Goal: Information Seeking & Learning: Learn about a topic

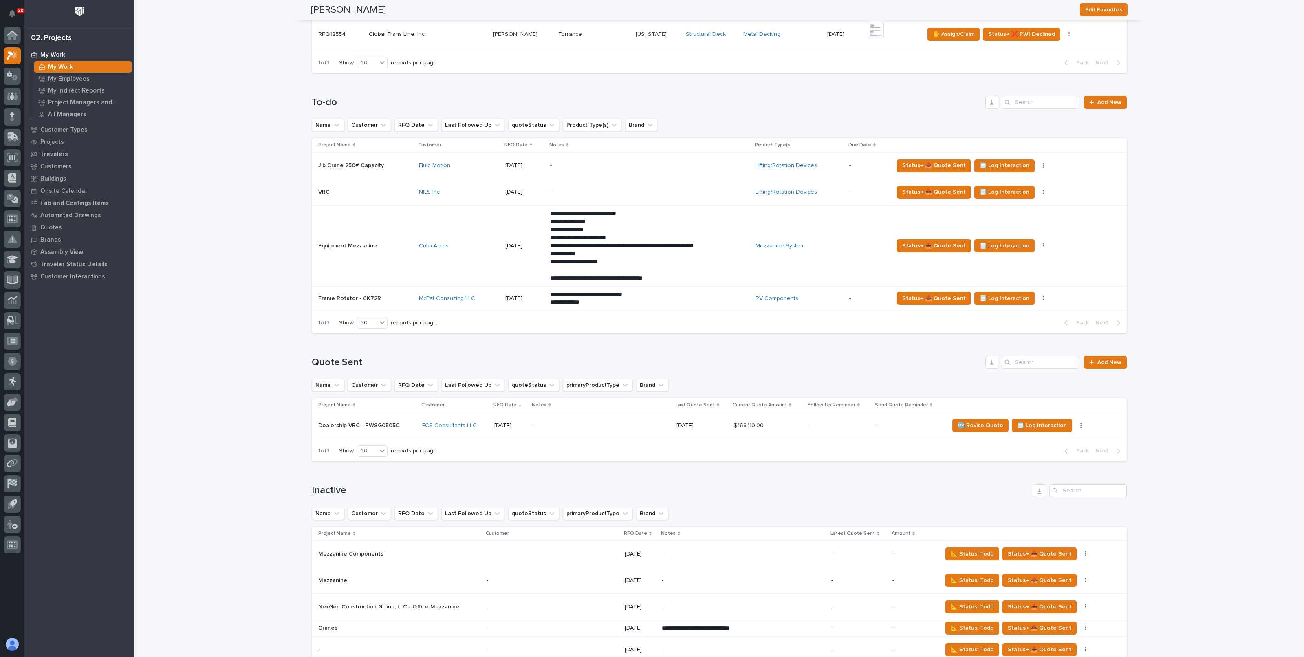
scroll to position [662, 0]
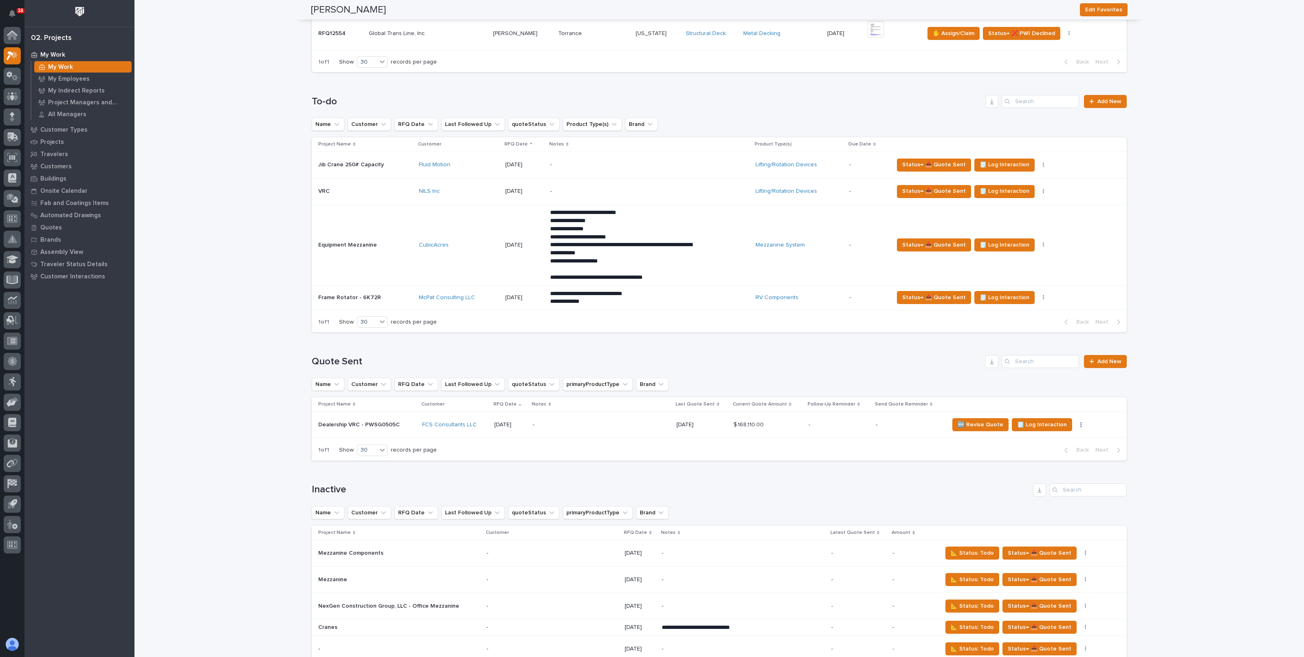
click at [489, 246] on div "CubicAcres" at bounding box center [459, 244] width 80 height 13
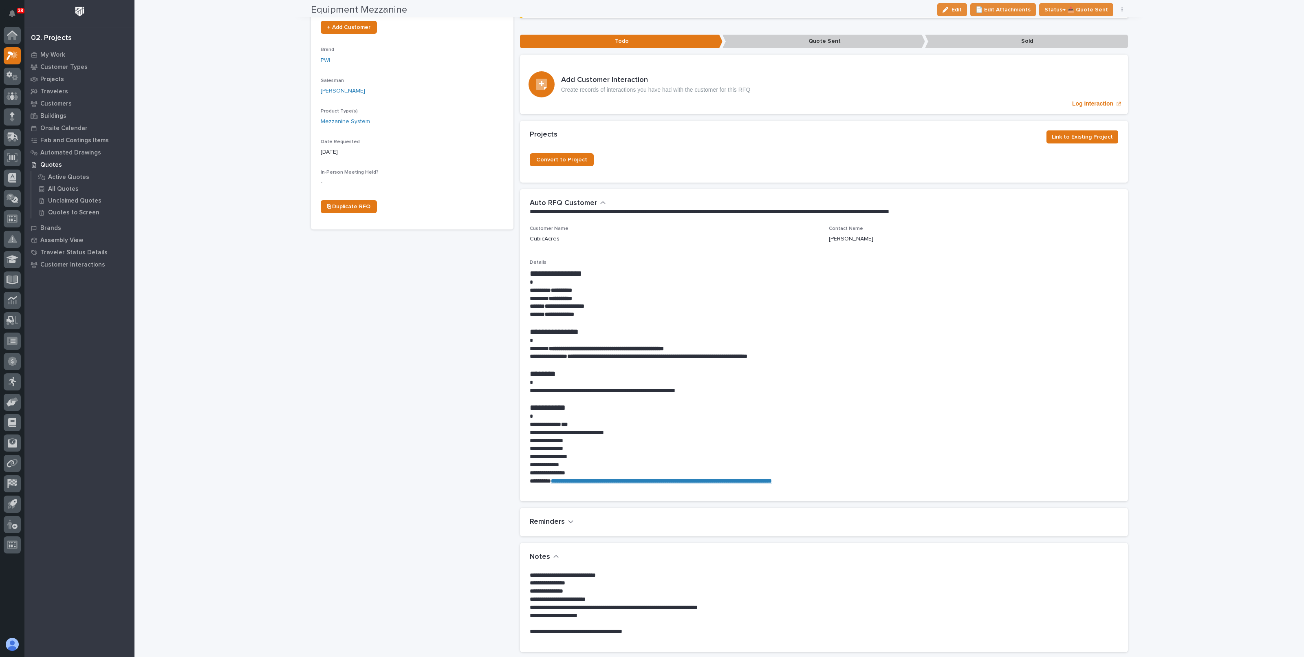
scroll to position [203, 0]
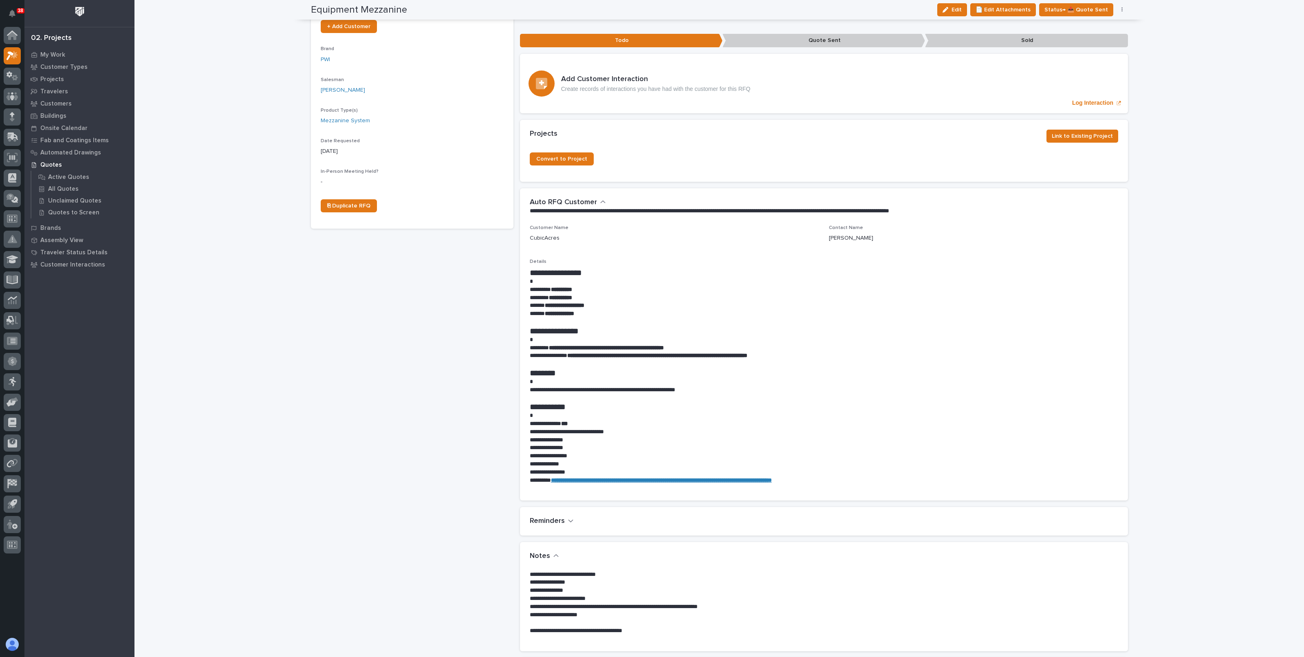
click at [694, 336] on p at bounding box center [824, 340] width 588 height 8
drag, startPoint x: 550, startPoint y: 334, endPoint x: 671, endPoint y: 332, distance: 120.6
click at [664, 345] on strong "**********" at bounding box center [606, 348] width 115 height 6
copy strong "**********"
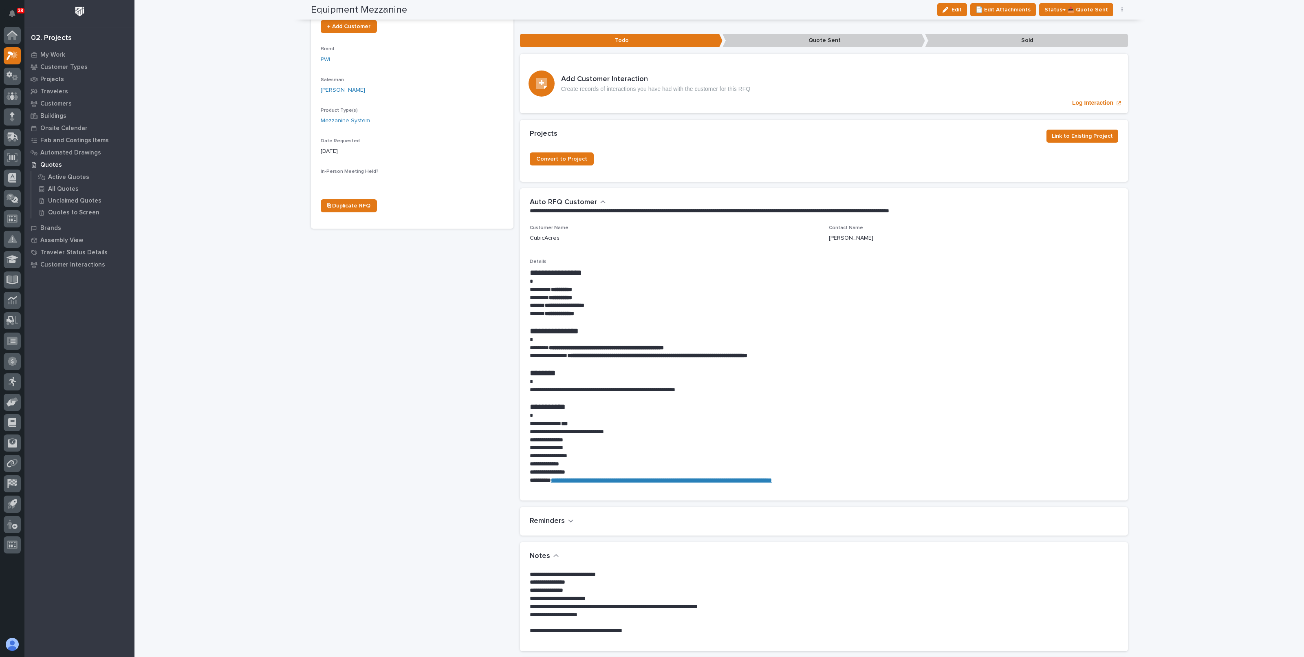
click at [1190, 284] on div "Loading... Saving… Loading... Saving… Equipment Mezzanine Edit 📄 Edit Attachmen…" at bounding box center [719, 410] width 1170 height 1227
click at [252, 280] on div "Loading... Saving… Loading... Saving… Equipment Mezzanine Edit 📄 Edit Attachmen…" at bounding box center [719, 410] width 1170 height 1227
click at [275, 225] on div "Loading... Saving… Loading... Saving… Equipment Mezzanine Edit 📄 Edit Attachmen…" at bounding box center [719, 410] width 1170 height 1227
click at [232, 259] on div "Loading... Saving… Loading... Saving… Equipment Mezzanine Edit 📄 Edit Attachmen…" at bounding box center [719, 410] width 1170 height 1227
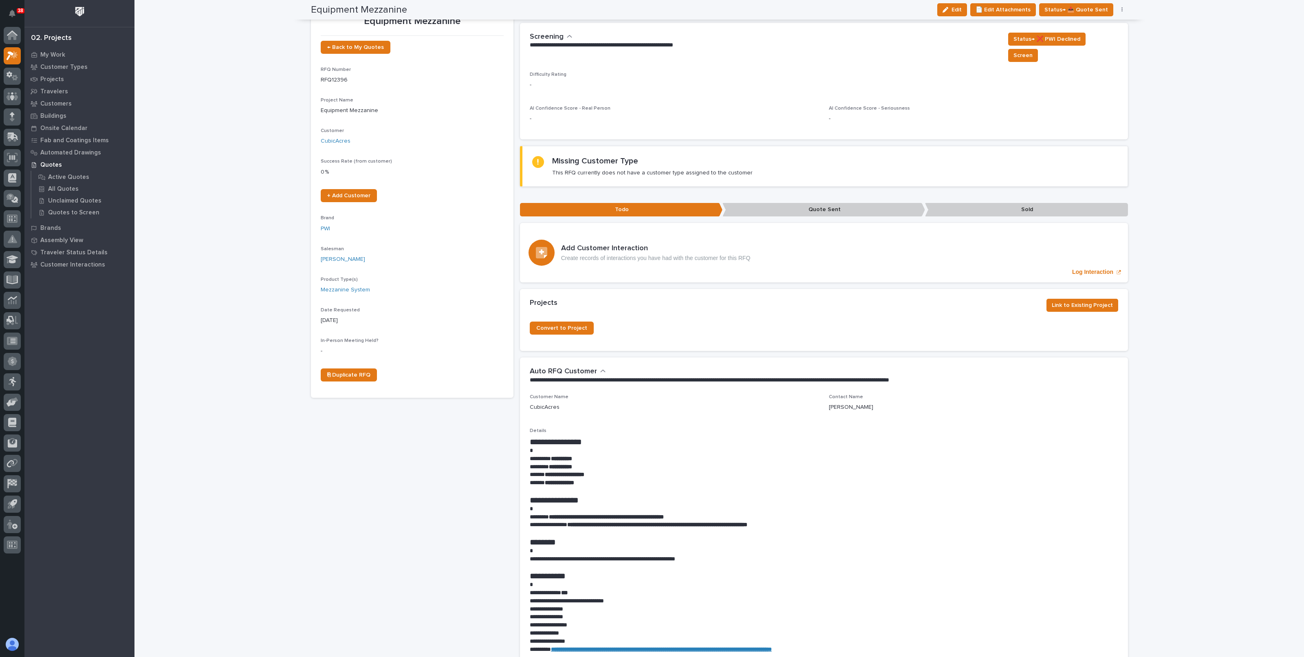
scroll to position [0, 0]
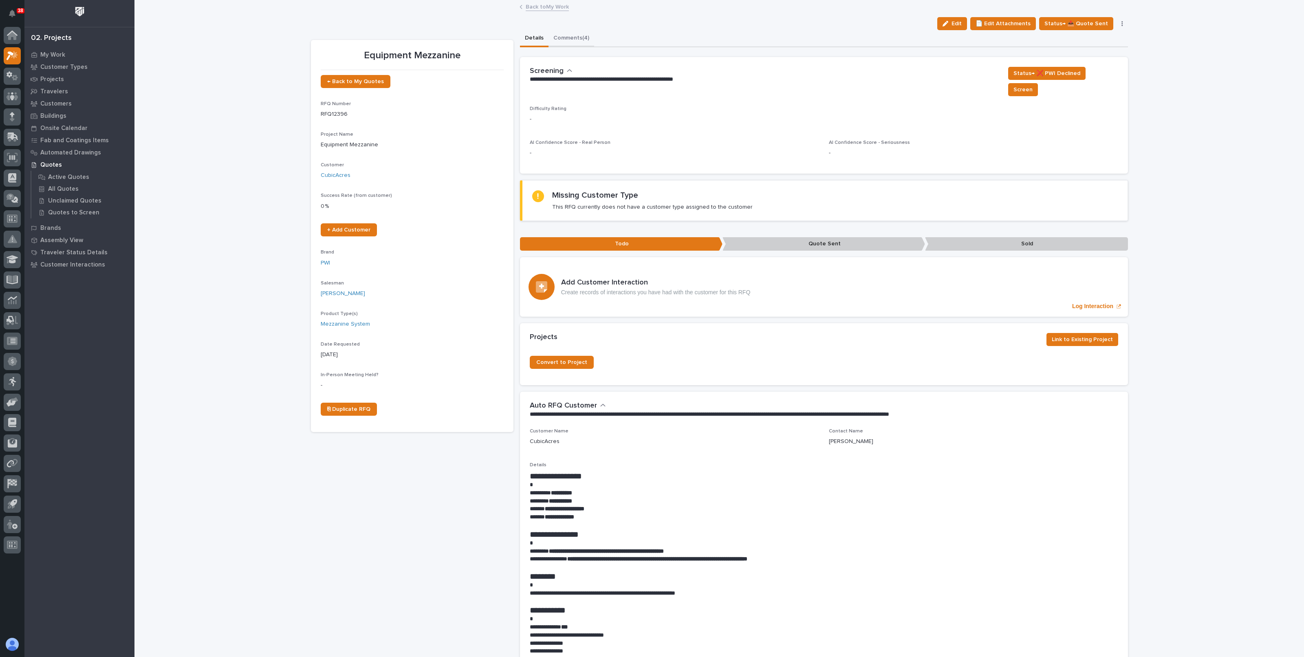
click at [562, 34] on button "Comments (4)" at bounding box center [571, 38] width 46 height 17
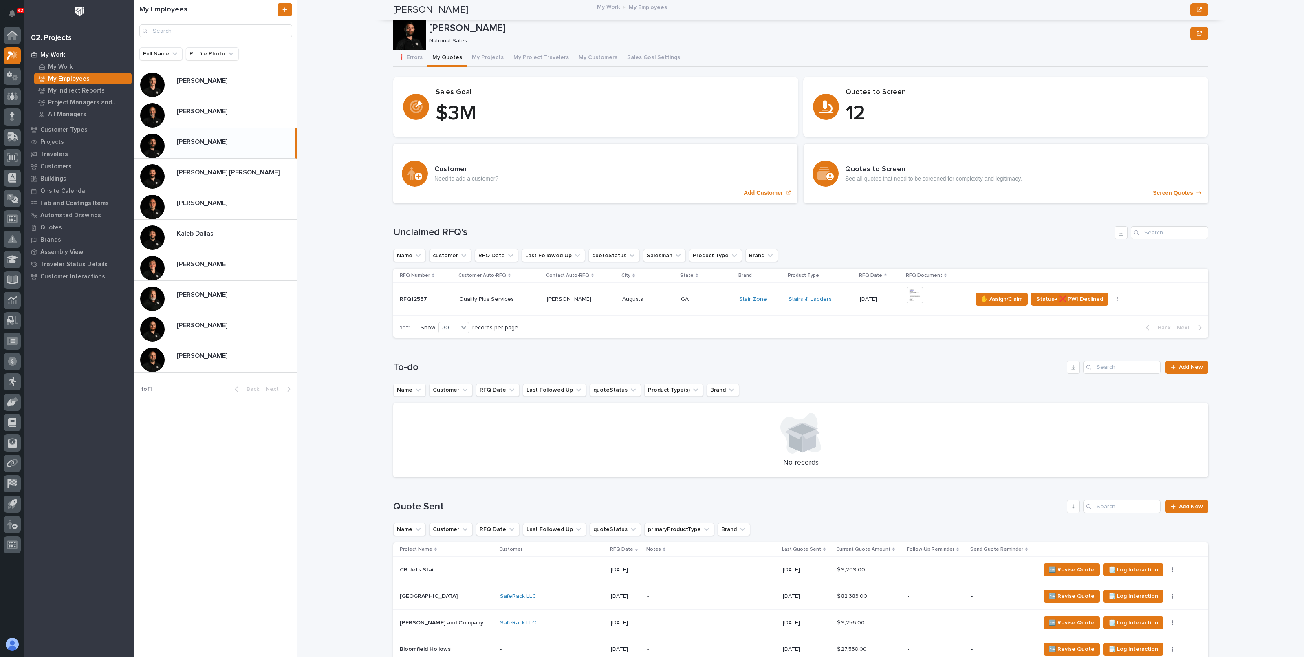
scroll to position [203, 0]
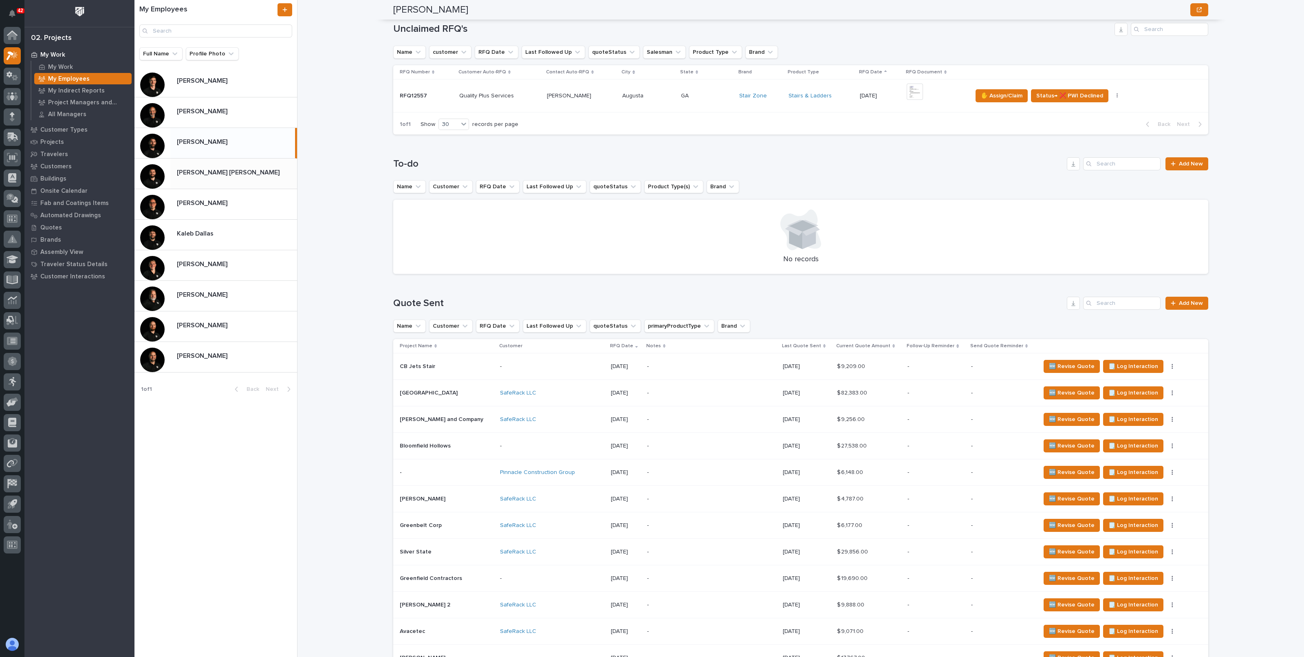
click at [208, 174] on p "[PERSON_NAME] [PERSON_NAME]" at bounding box center [229, 171] width 104 height 9
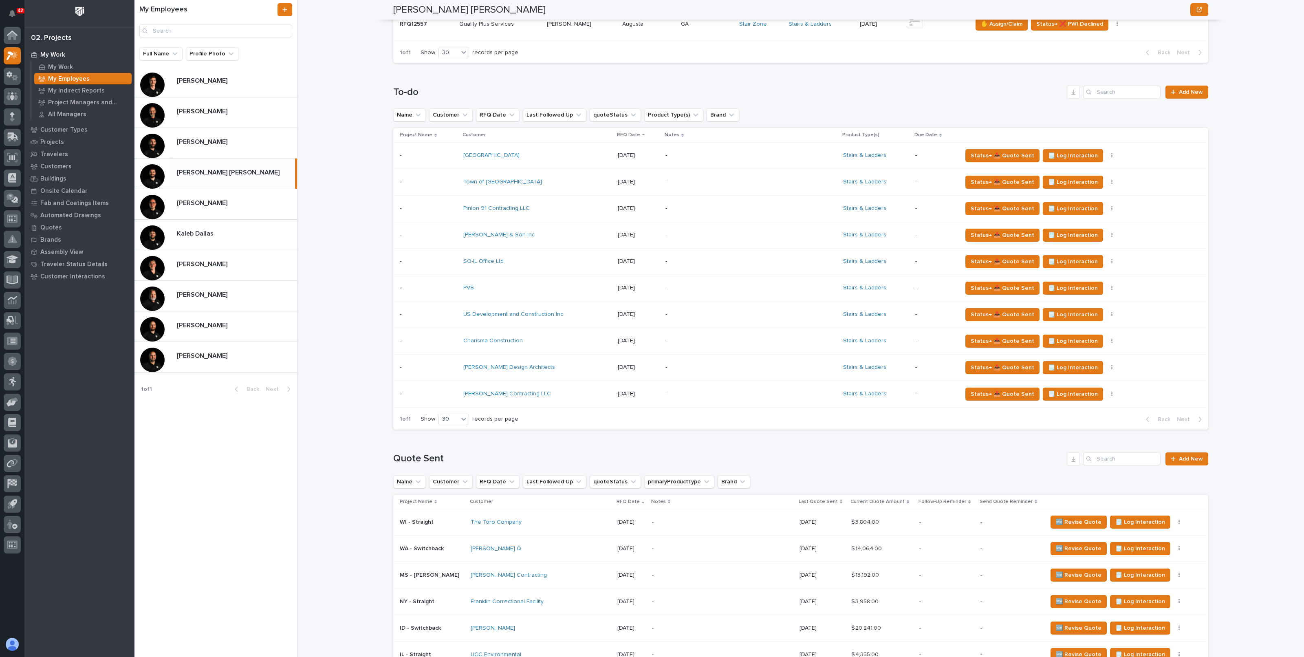
scroll to position [255, 0]
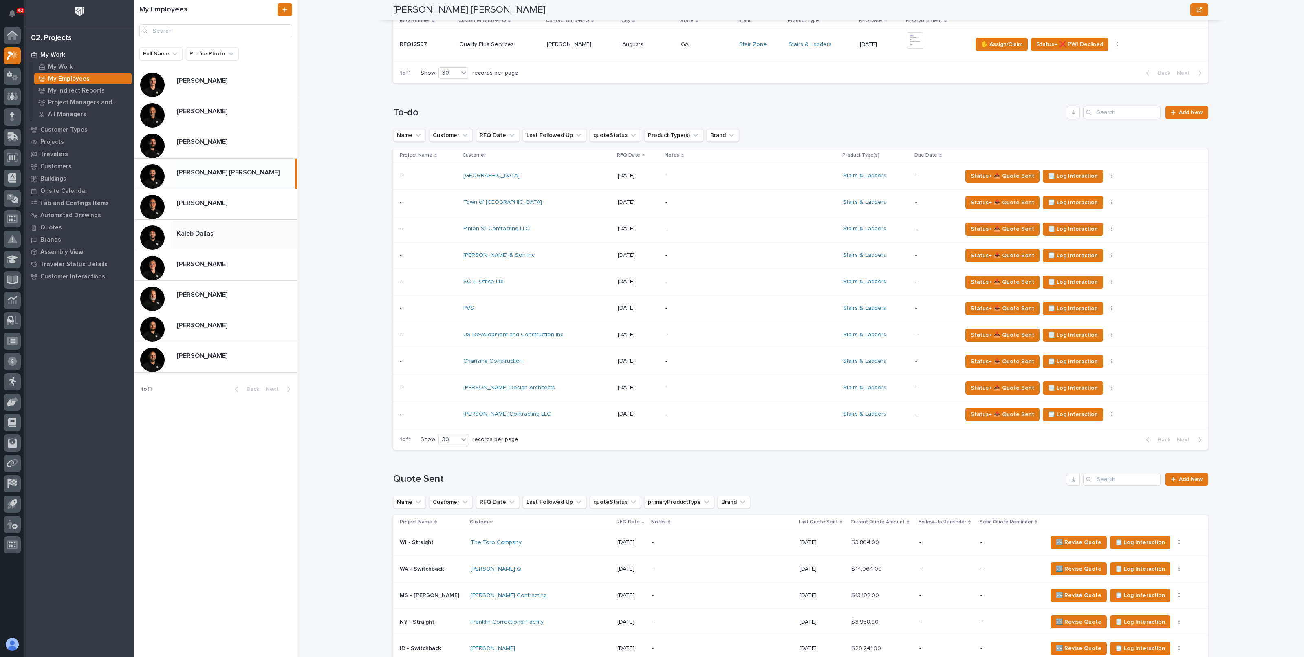
click at [199, 236] on p "Kaleb Dallas" at bounding box center [196, 232] width 38 height 9
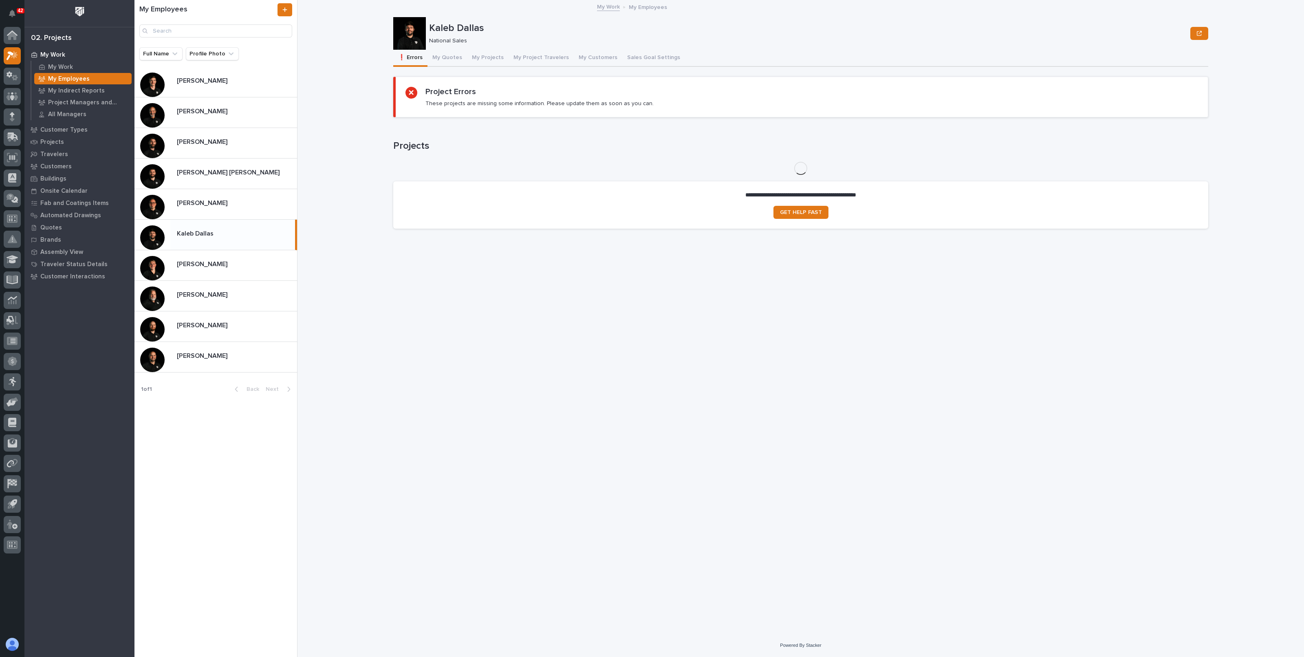
click at [445, 58] on button "My Quotes" at bounding box center [447, 58] width 40 height 17
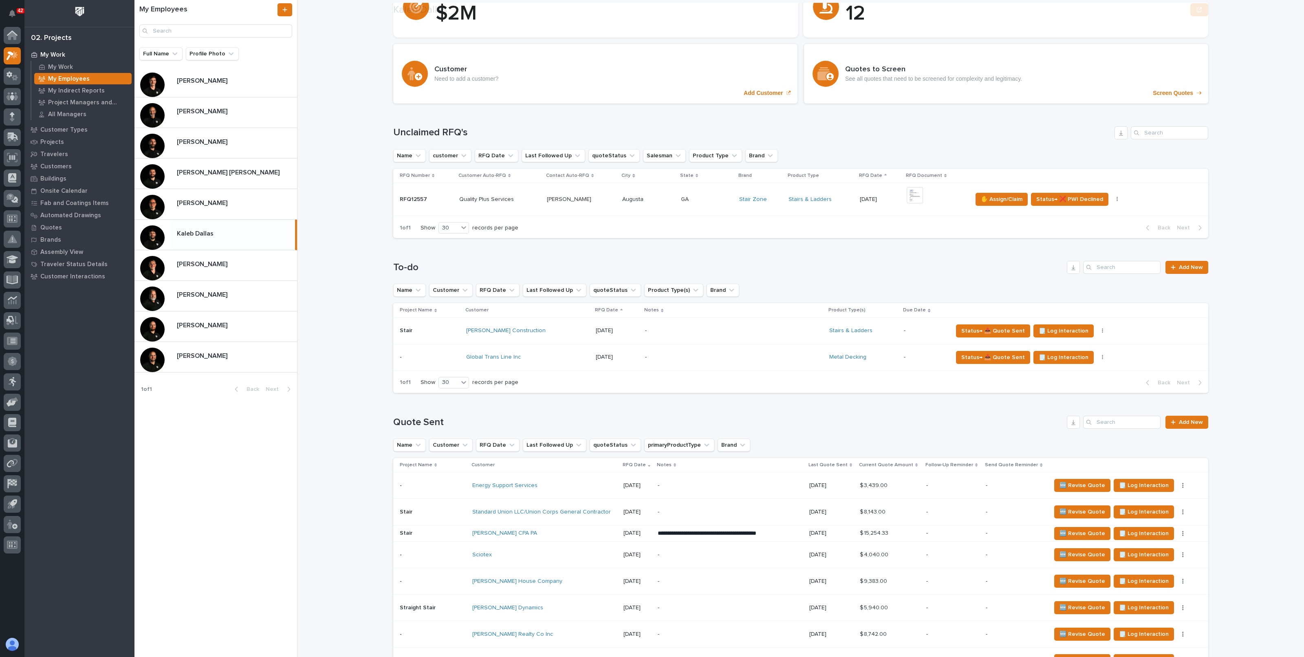
scroll to position [101, 0]
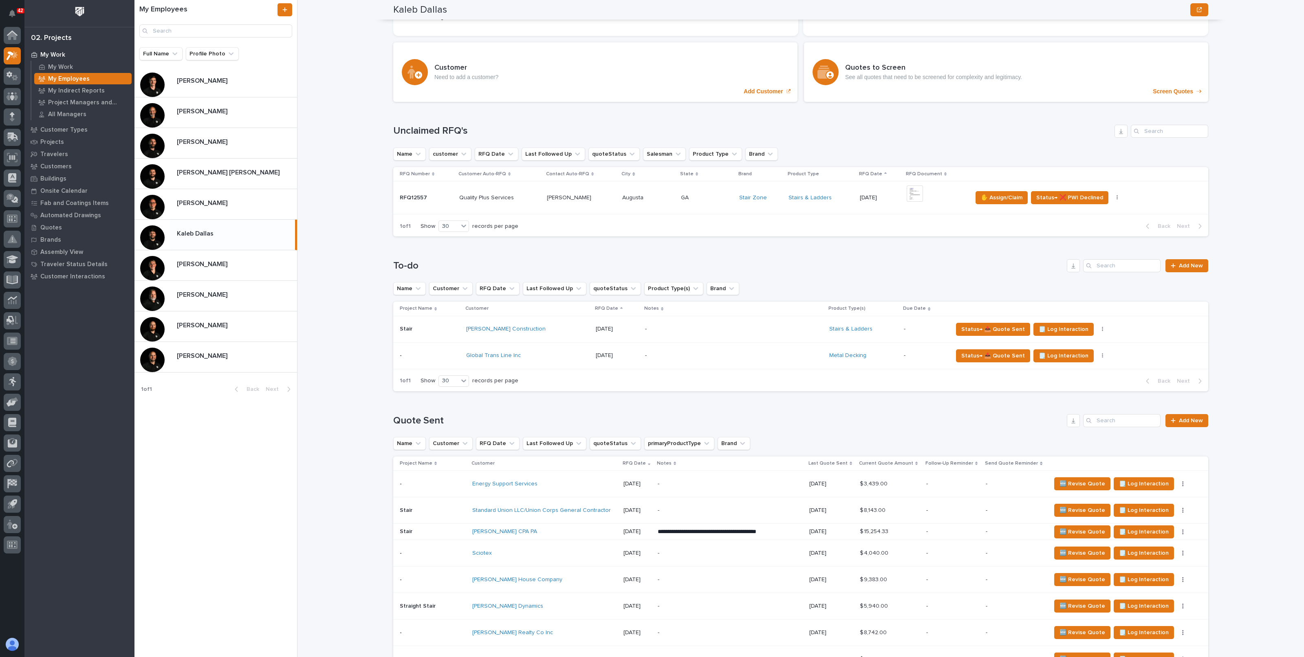
click at [348, 224] on div "My Work My Employees Kaleb Dallas Kaleb Dallas National Sales Sorry, there was …" at bounding box center [805, 328] width 997 height 657
click at [225, 169] on p at bounding box center [235, 173] width 117 height 8
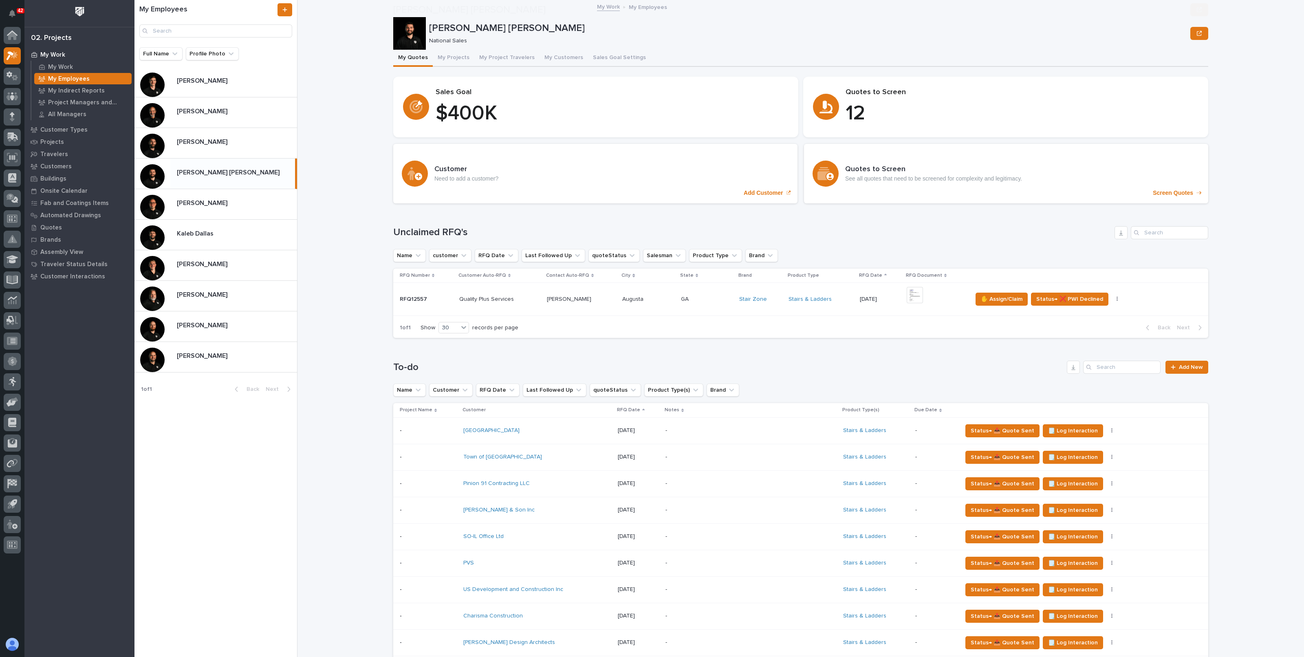
scroll to position [306, 0]
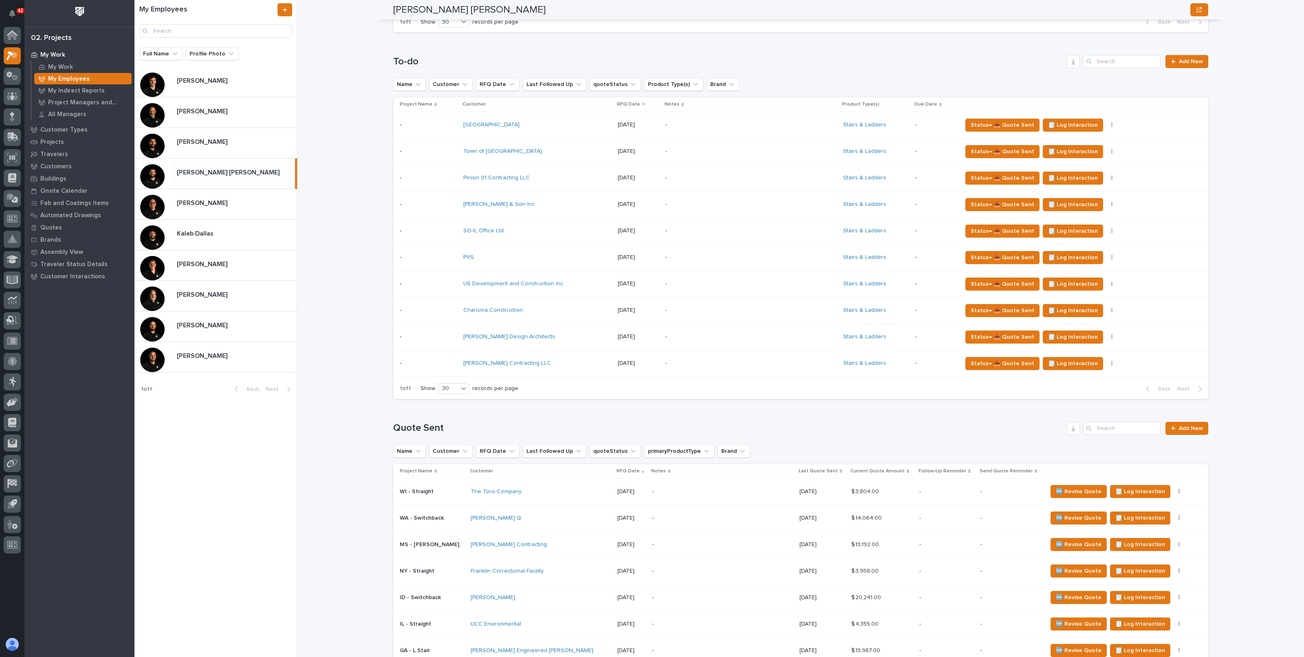
click at [373, 206] on div "My Work My Employees Connor Matthes Connor Matthes National Sales Sorry, there …" at bounding box center [805, 328] width 997 height 657
click at [212, 317] on div "Trent Kautzmann Trent Kautzmann" at bounding box center [215, 326] width 163 height 31
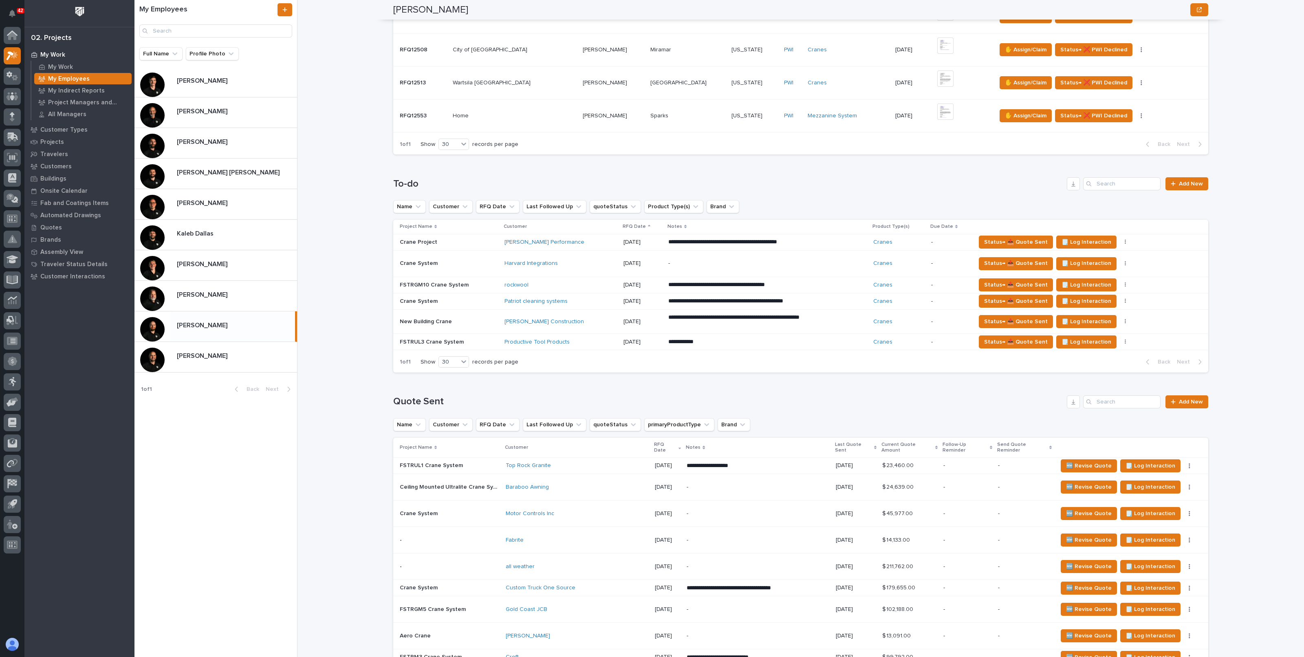
scroll to position [560, 0]
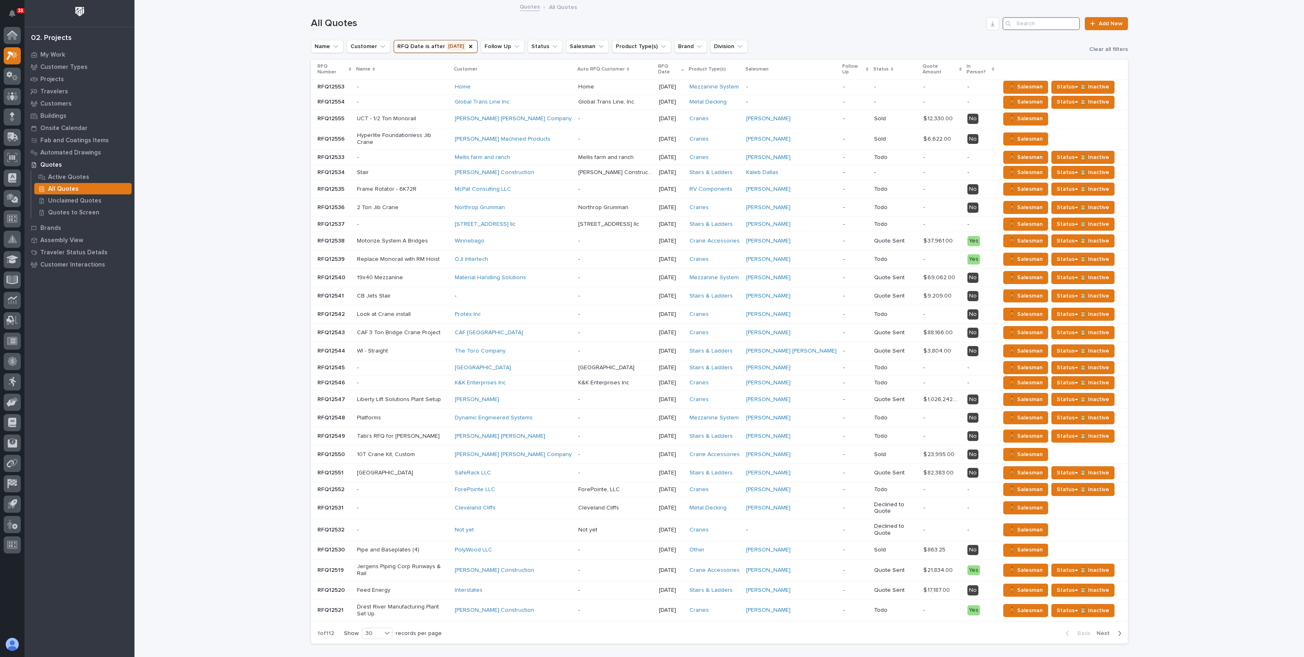
click at [1028, 21] on input "Search" at bounding box center [1040, 23] width 77 height 13
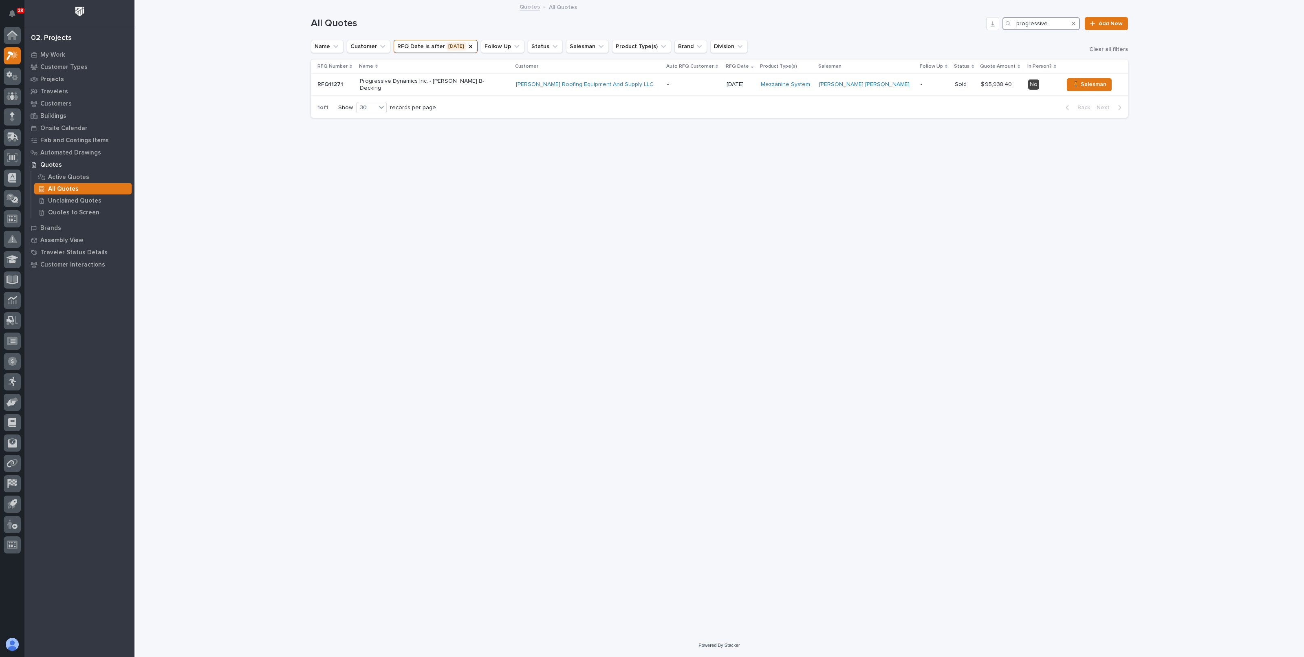
type input "progressive"
click at [501, 84] on p "Progressive Dynamics Inc. - Ryan Field B-Decking" at bounding box center [431, 85] width 143 height 14
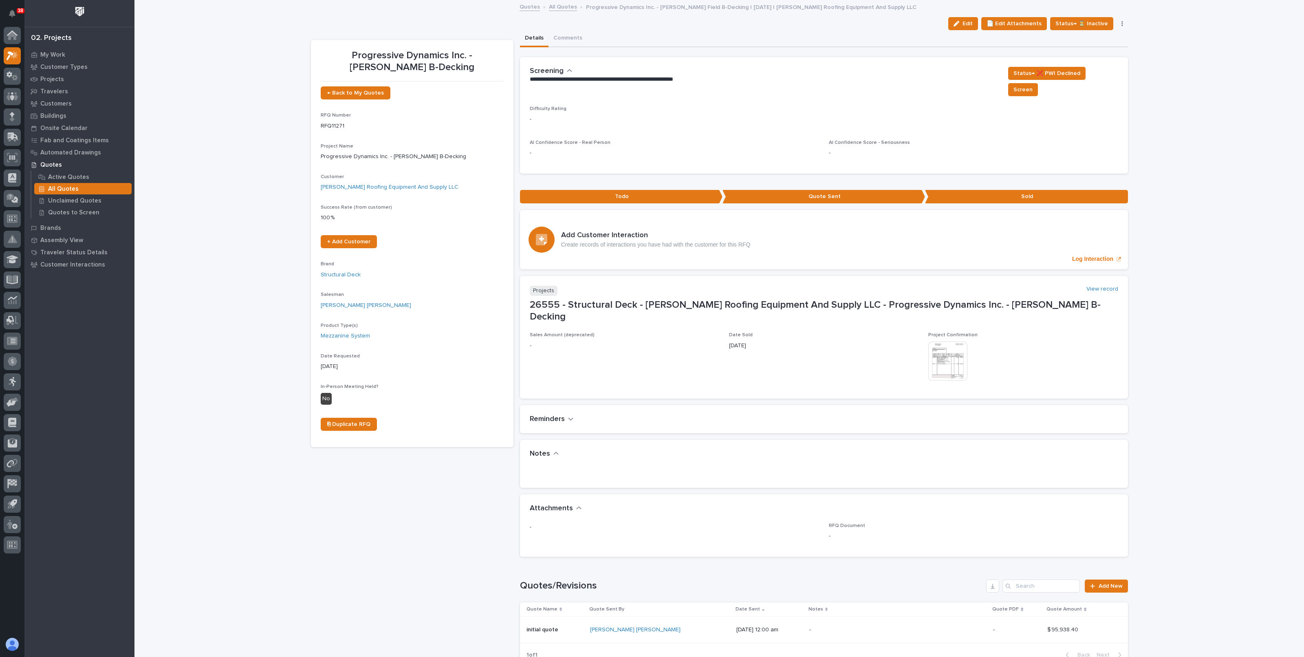
click at [933, 341] on img at bounding box center [947, 360] width 39 height 39
click at [530, 5] on link "Quotes" at bounding box center [530, 6] width 20 height 9
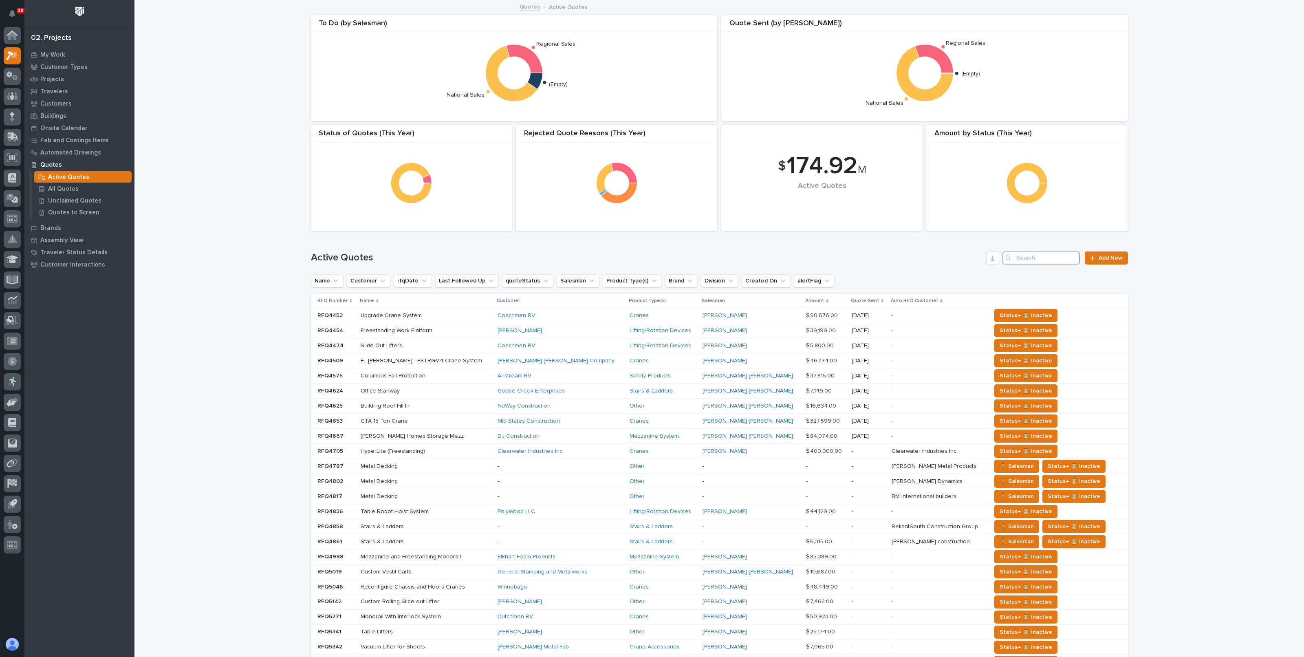
click at [1039, 257] on input "Search" at bounding box center [1040, 257] width 77 height 13
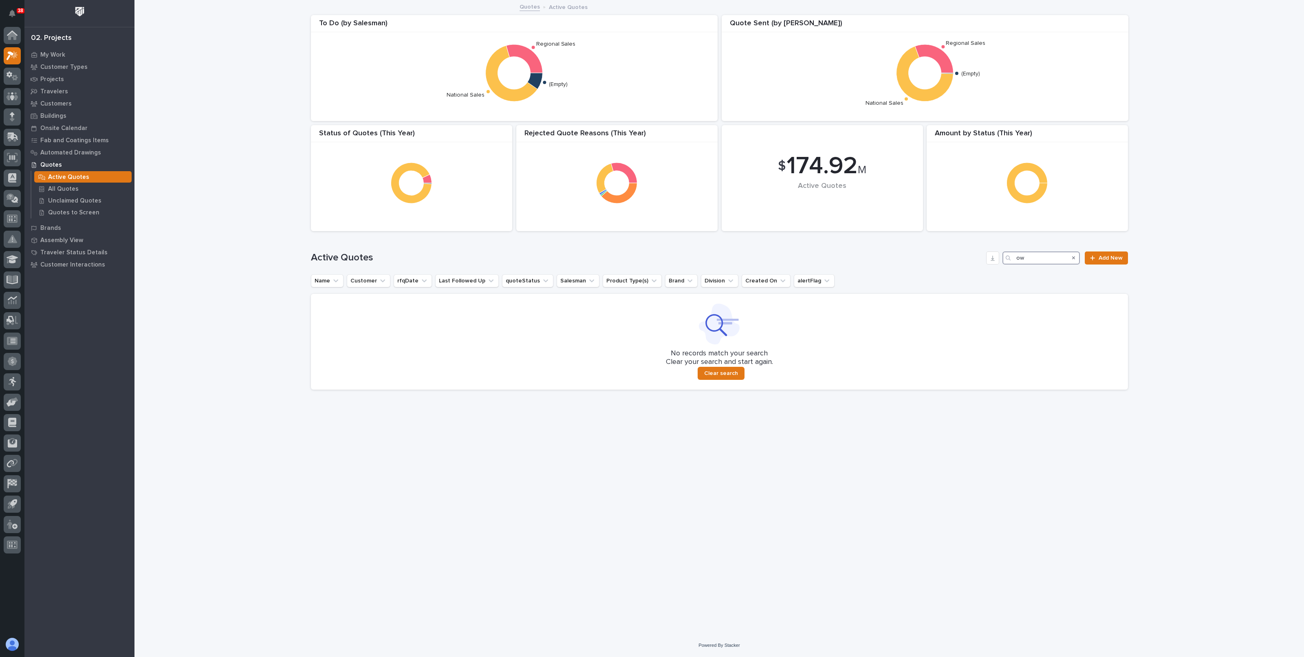
type input "o"
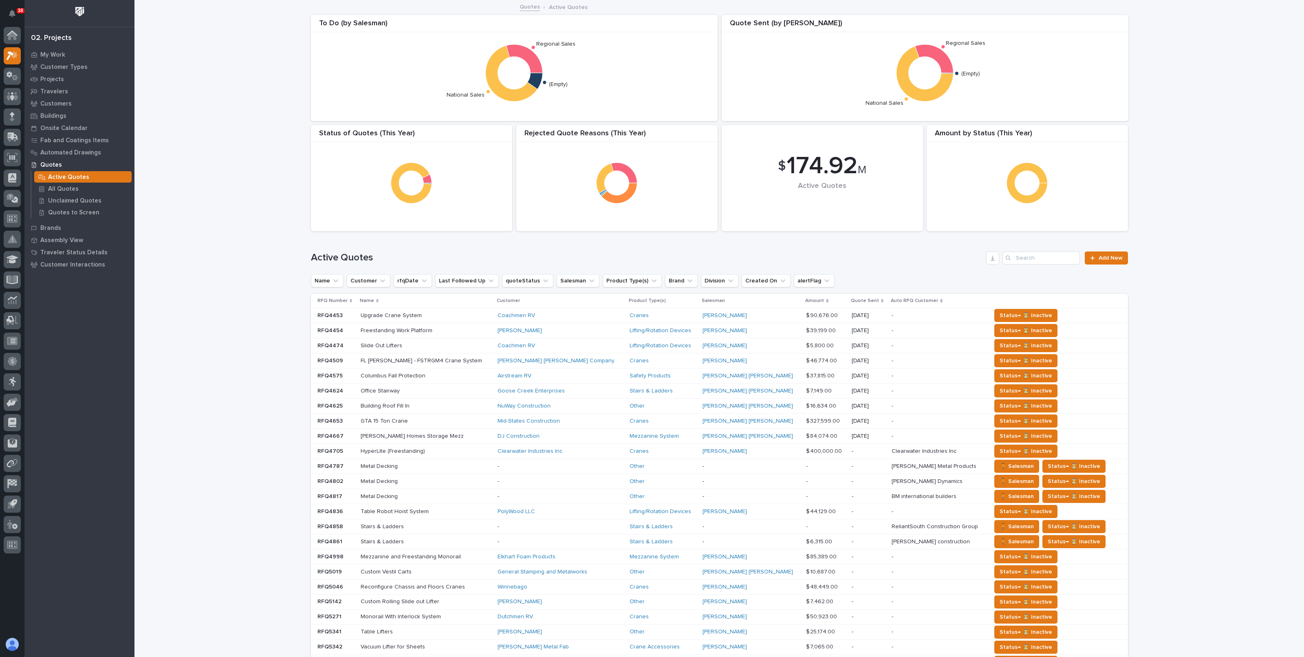
click at [223, 56] on div "Loading... Saving… Loading... Saving… $ 174.92 M Active Quotes Amount by Status…" at bounding box center [719, 415] width 1170 height 829
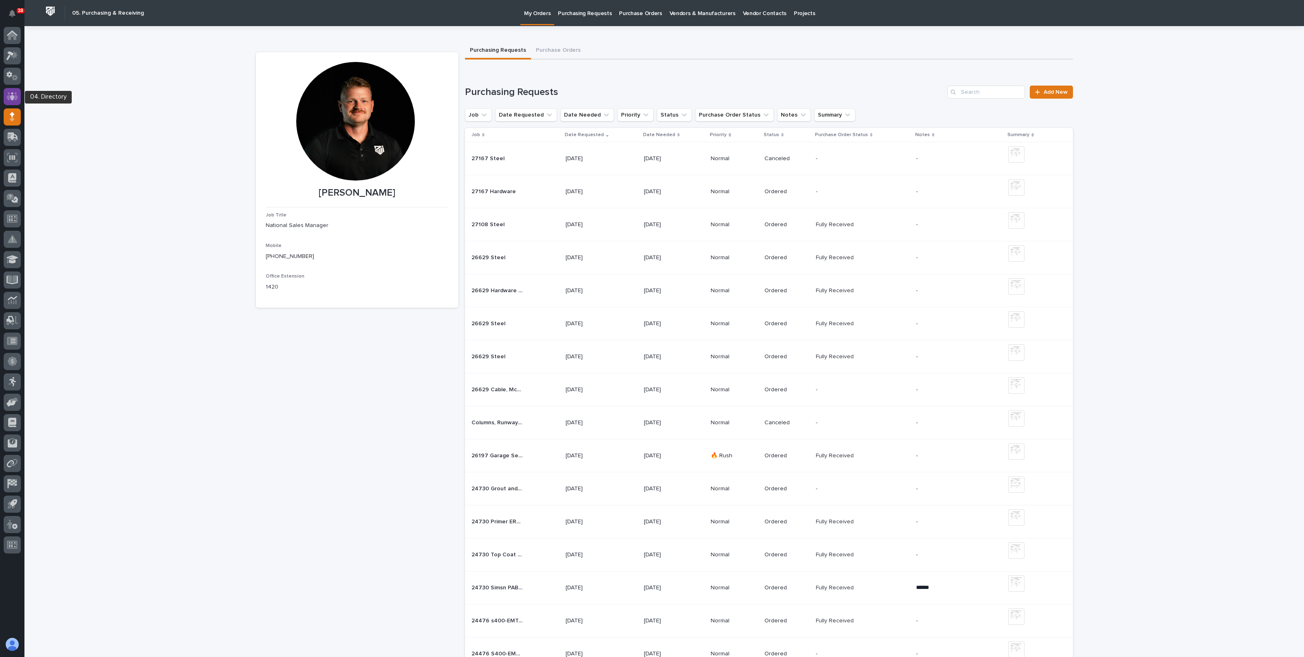
click at [14, 93] on icon at bounding box center [13, 96] width 12 height 9
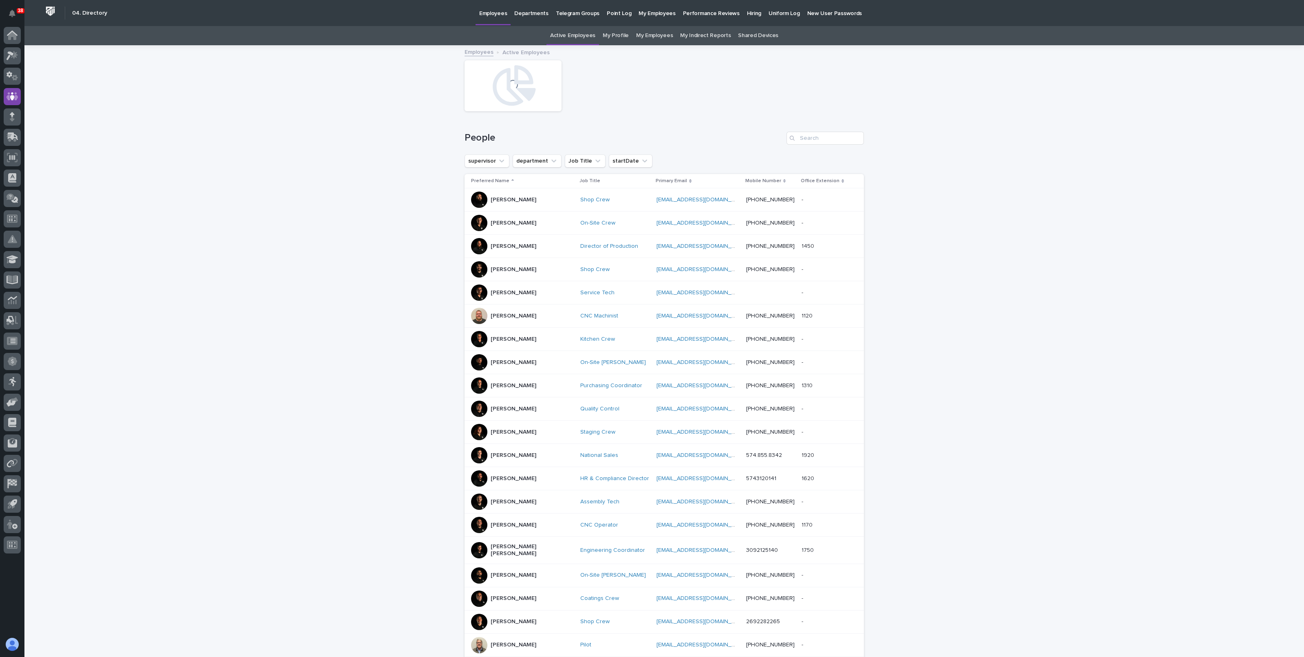
click at [577, 33] on link "Active Employees" at bounding box center [572, 35] width 45 height 19
click at [647, 35] on link "My Employees" at bounding box center [654, 35] width 37 height 19
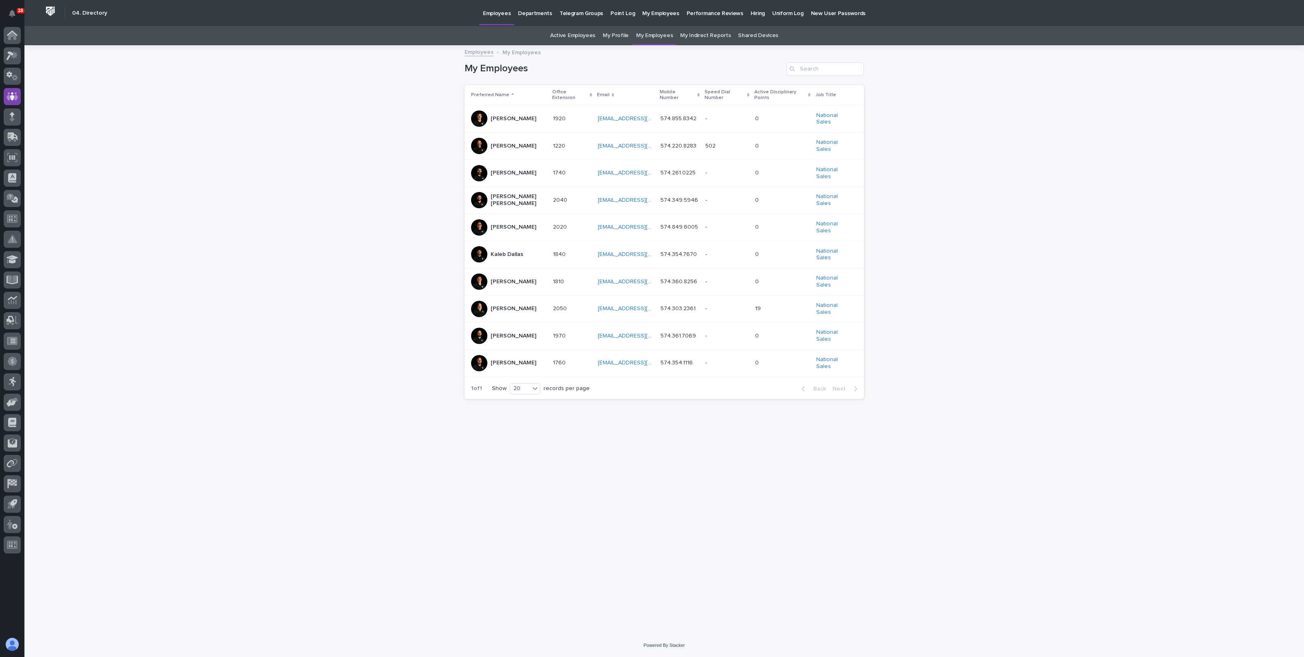
click at [511, 193] on p "Connor Matthes" at bounding box center [519, 200] width 56 height 14
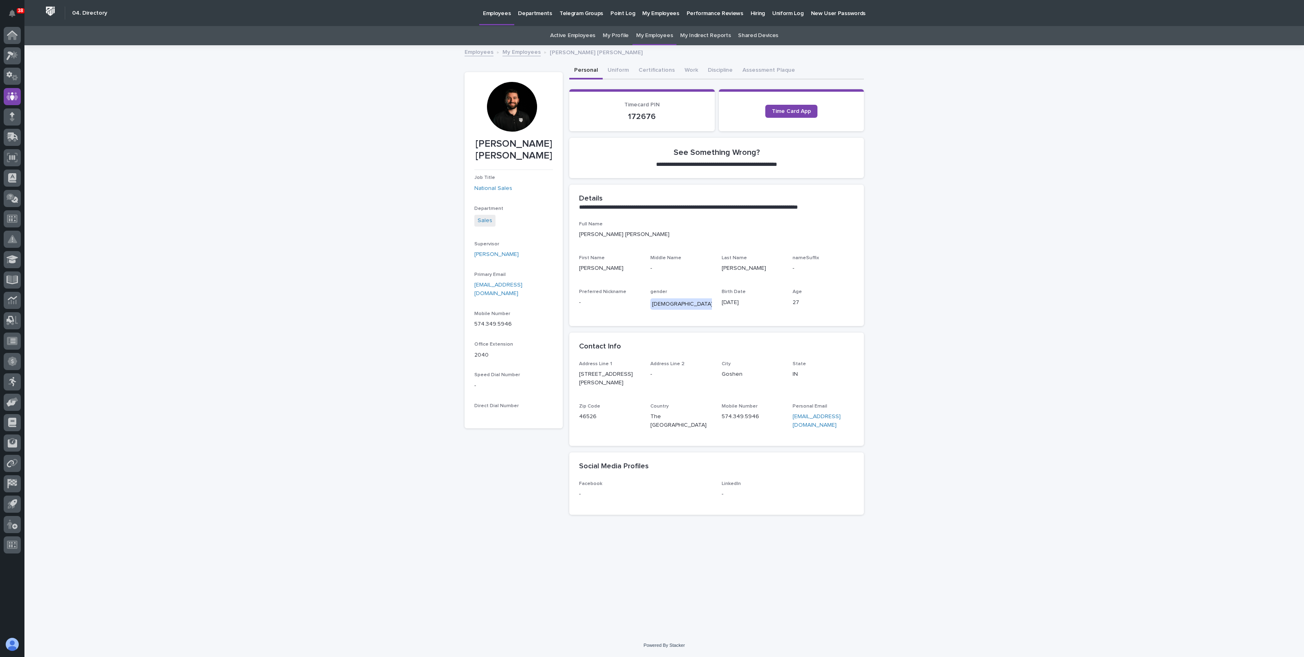
click at [684, 65] on button "Work" at bounding box center [691, 70] width 23 height 17
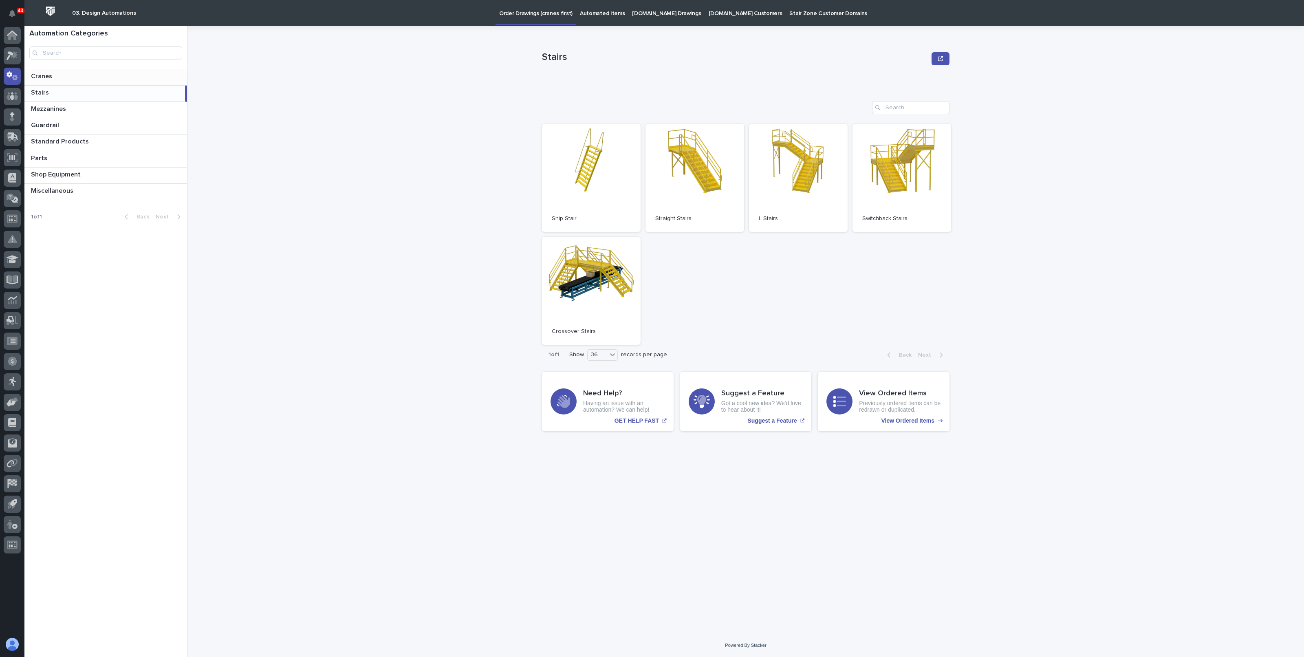
click at [70, 76] on p at bounding box center [107, 77] width 153 height 8
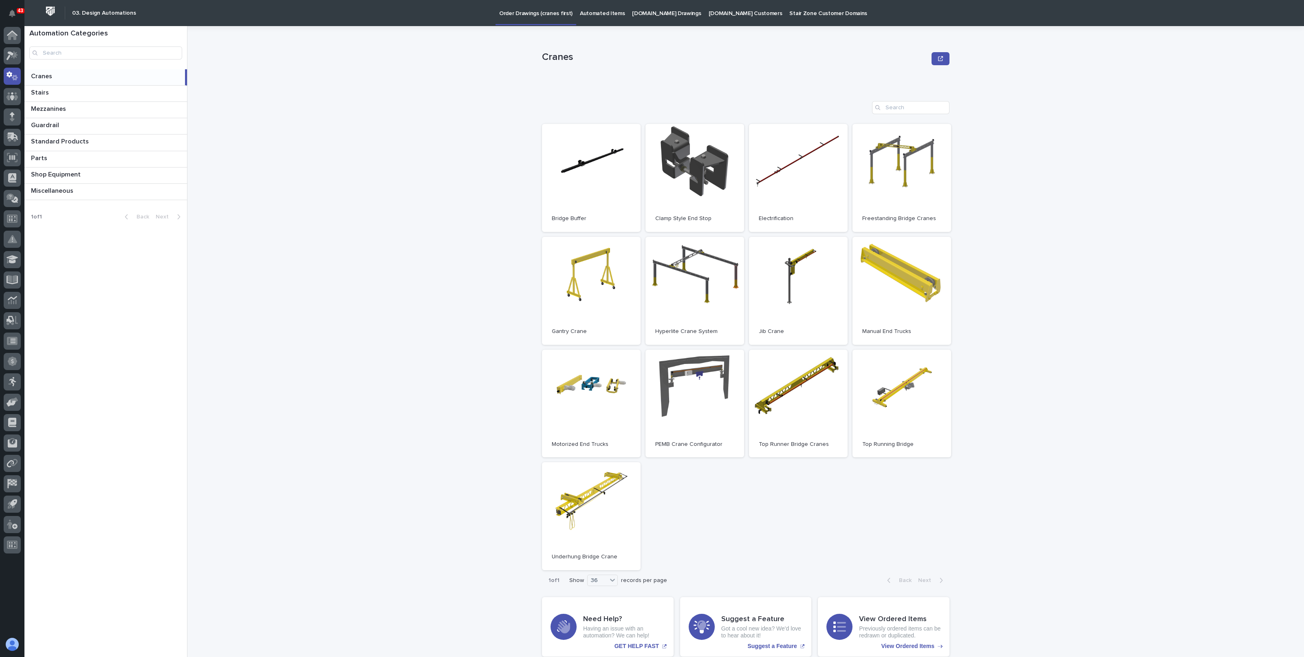
click at [495, 294] on div "Cranes Cranes Sorry, there was an error saving your record. Please try again. P…" at bounding box center [750, 341] width 1107 height 631
click at [595, 390] on link "Open" at bounding box center [591, 404] width 99 height 108
click at [899, 289] on span "Open" at bounding box center [901, 291] width 15 height 6
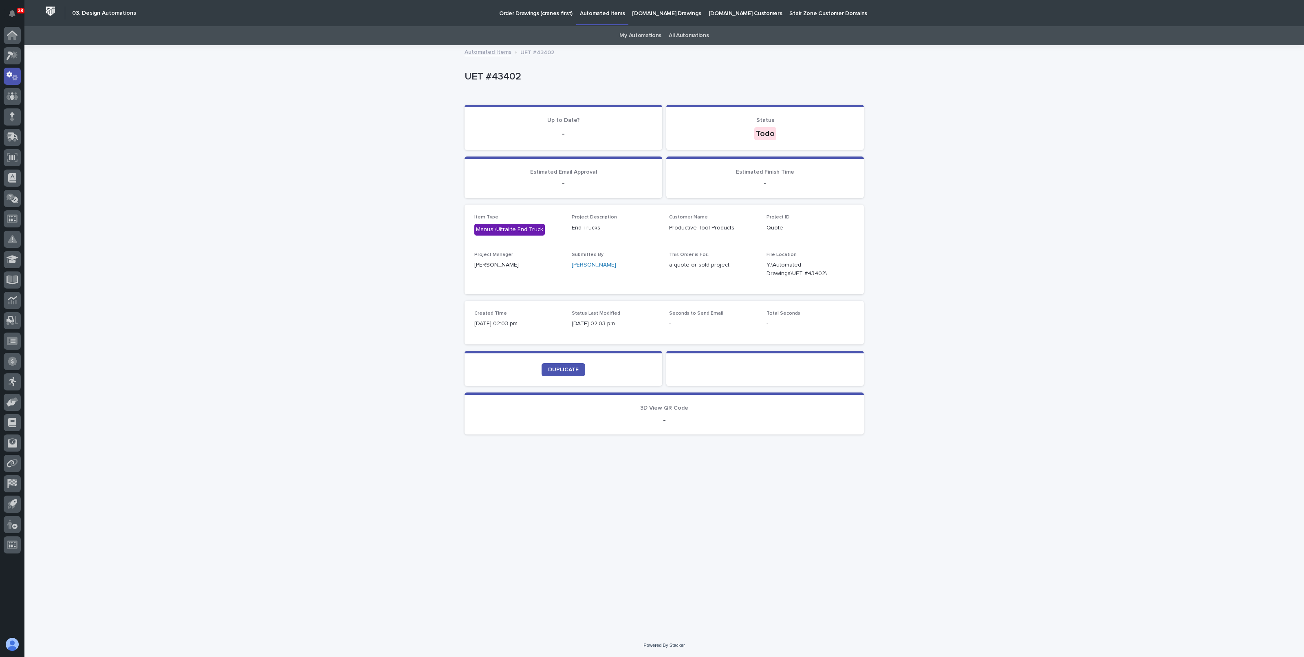
click at [349, 181] on div "Loading... Saving… Loading... Saving… UET #43402 UET #43402 Sorry, there was an…" at bounding box center [664, 340] width 1280 height 588
click at [363, 206] on div "Loading... Saving… Loading... Saving… UET #43402 UET #43402 Sorry, there was an…" at bounding box center [664, 340] width 1280 height 588
